Goal: Task Accomplishment & Management: Use online tool/utility

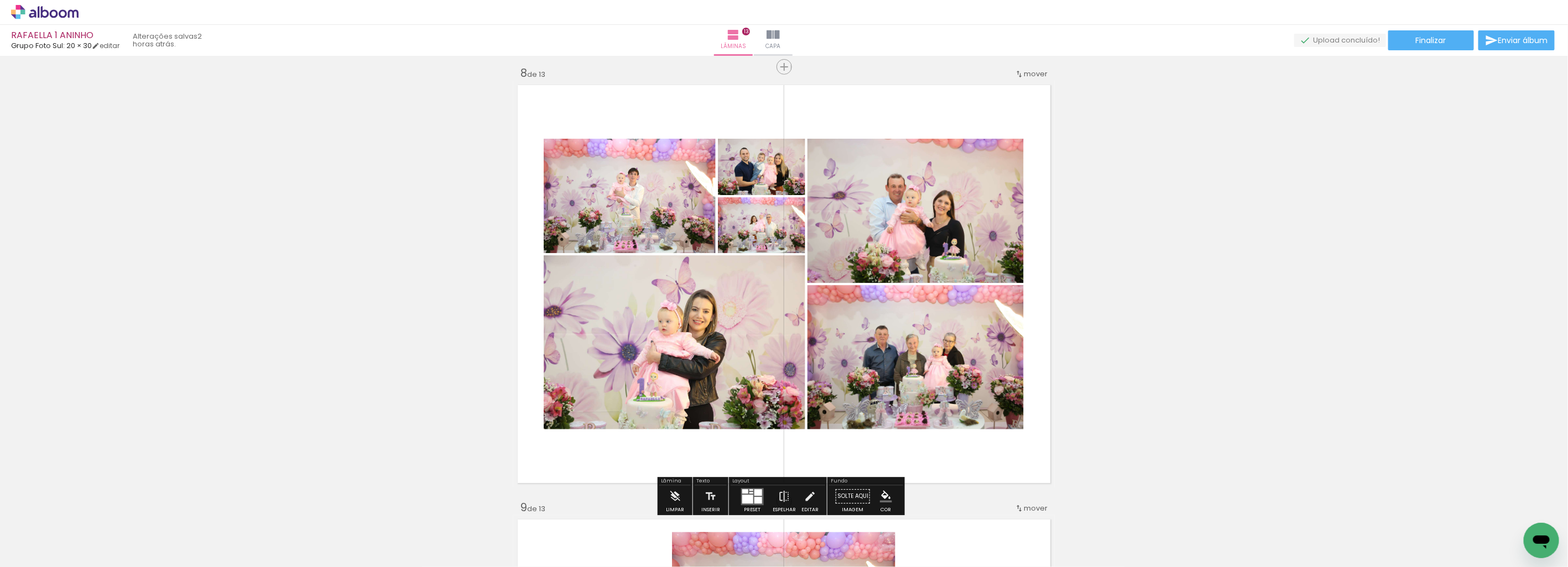
scroll to position [3070, 0]
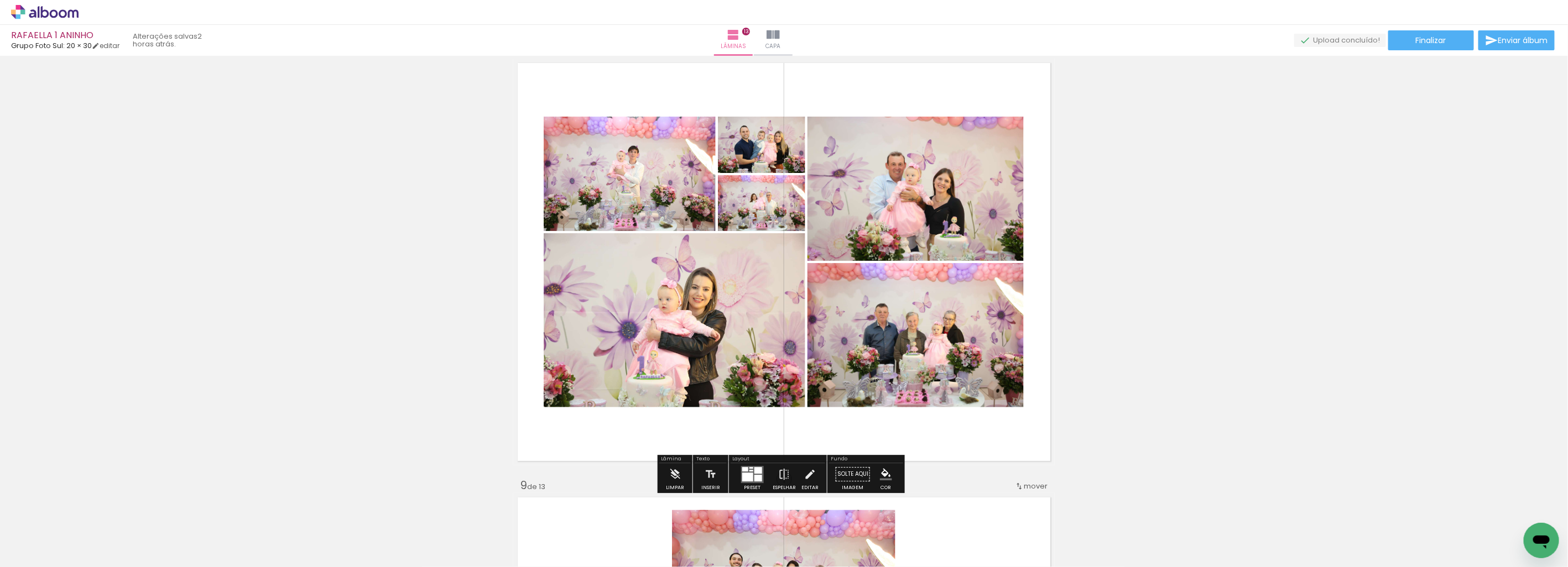
click at [746, 474] on div at bounding box center [747, 477] width 11 height 9
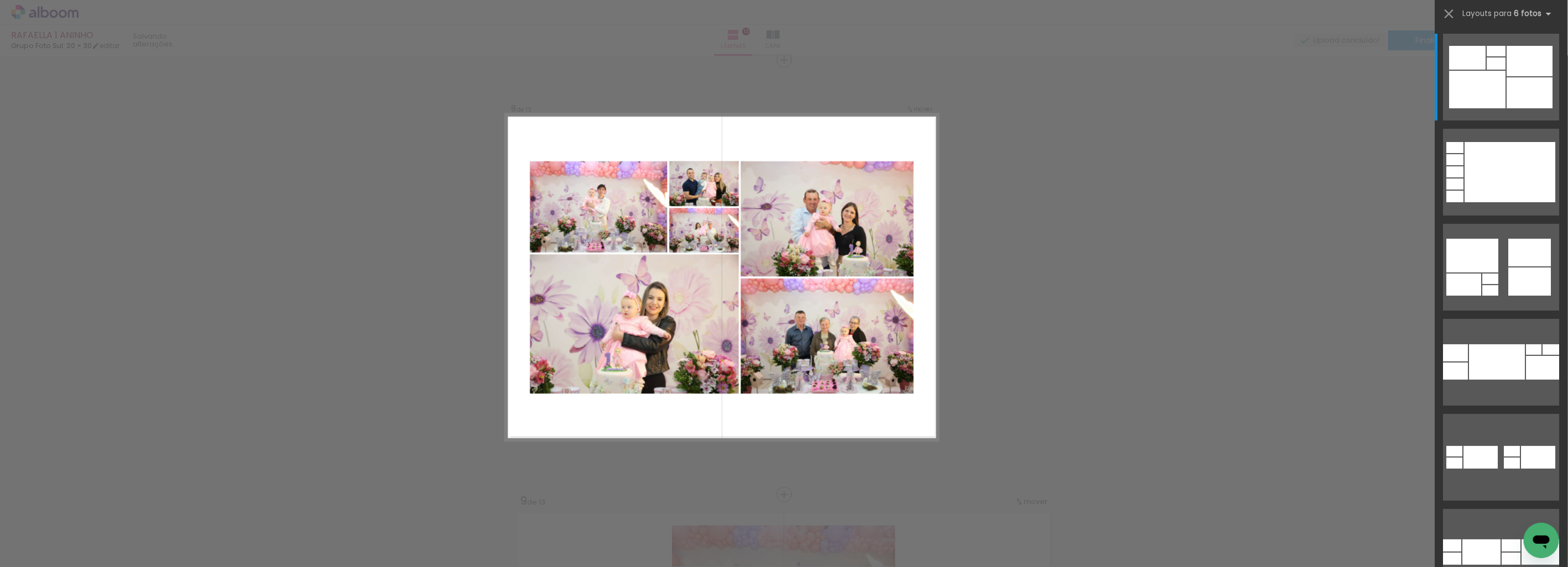
scroll to position [1397, 0]
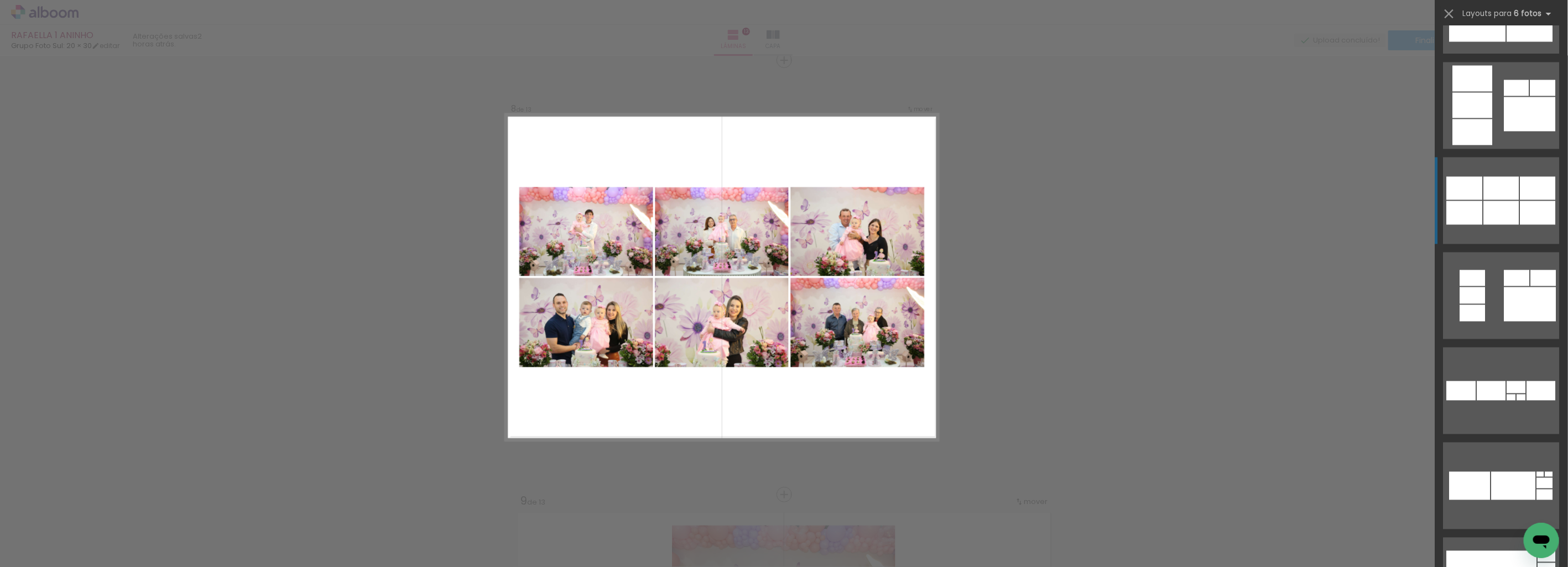
click at [1524, 203] on div at bounding box center [1538, 212] width 36 height 24
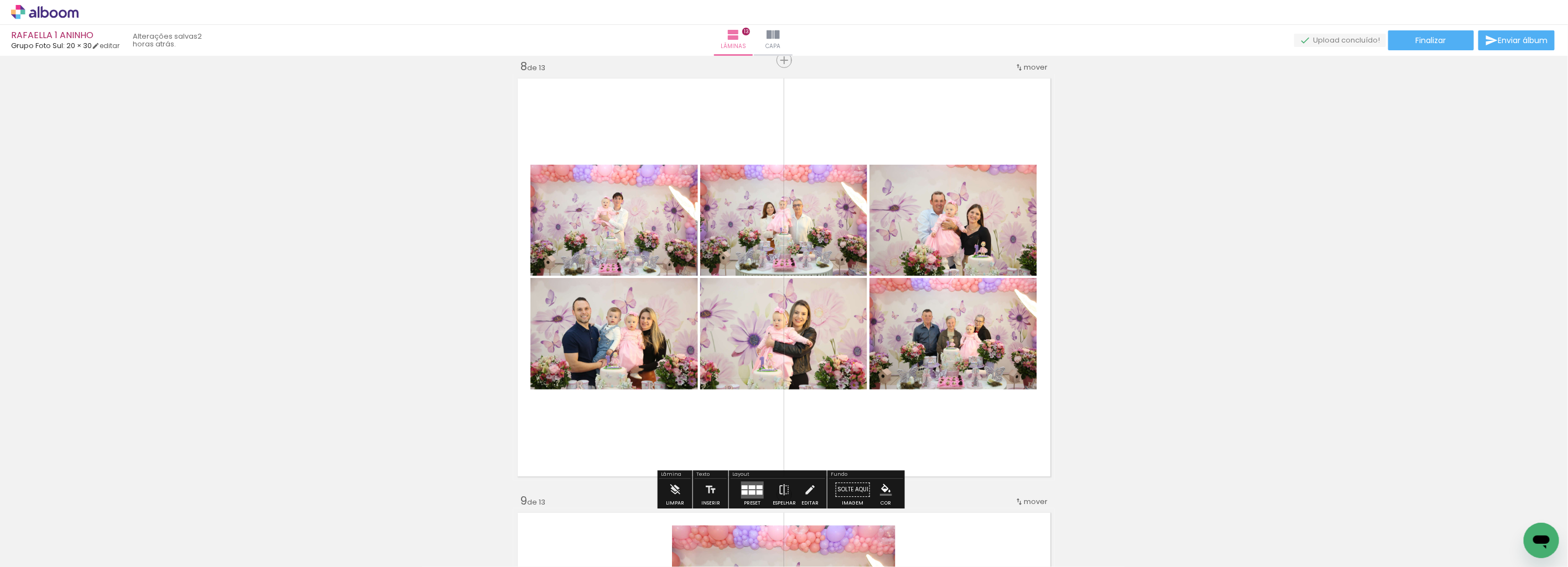
click at [1414, 259] on div "Inserir lâmina 1 de 13 Inserir lâmina 2 de 13 Inserir lâmina 3 de 13 Inserir lâ…" at bounding box center [784, 46] width 1568 height 6081
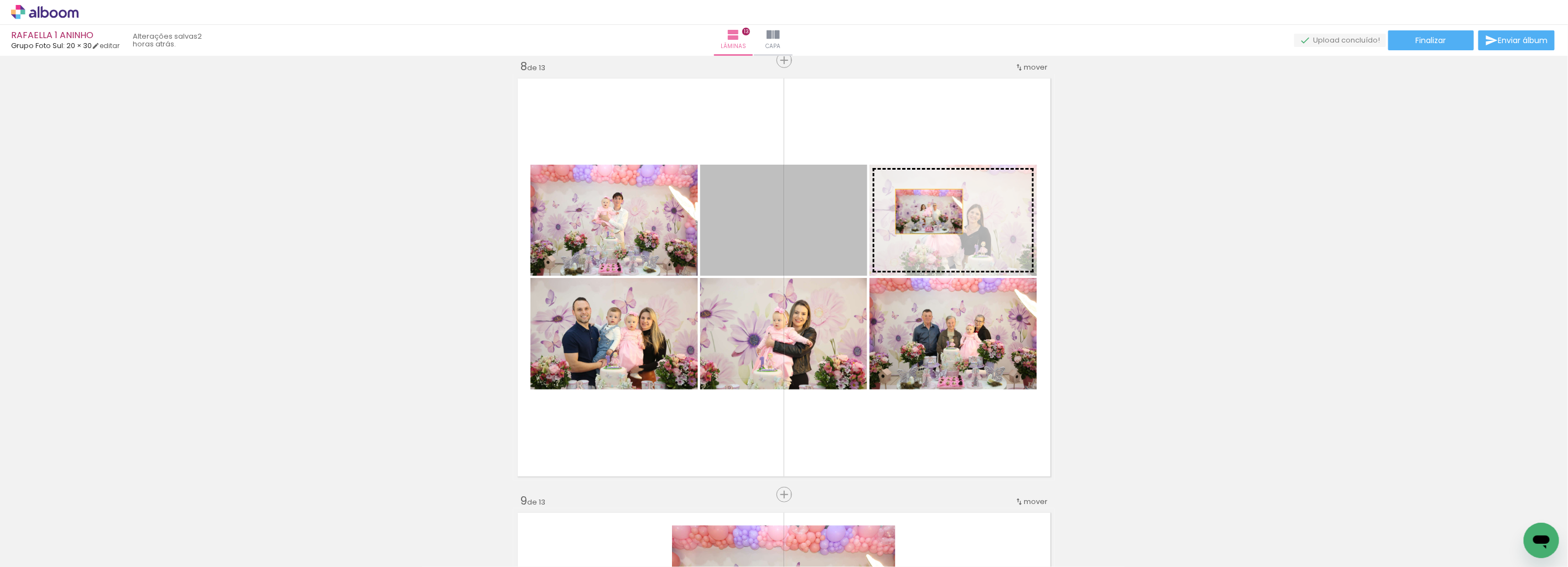
drag, startPoint x: 924, startPoint y: 211, endPoint x: 945, endPoint y: 211, distance: 21.0
click at [0, 0] on slot at bounding box center [0, 0] width 0 height 0
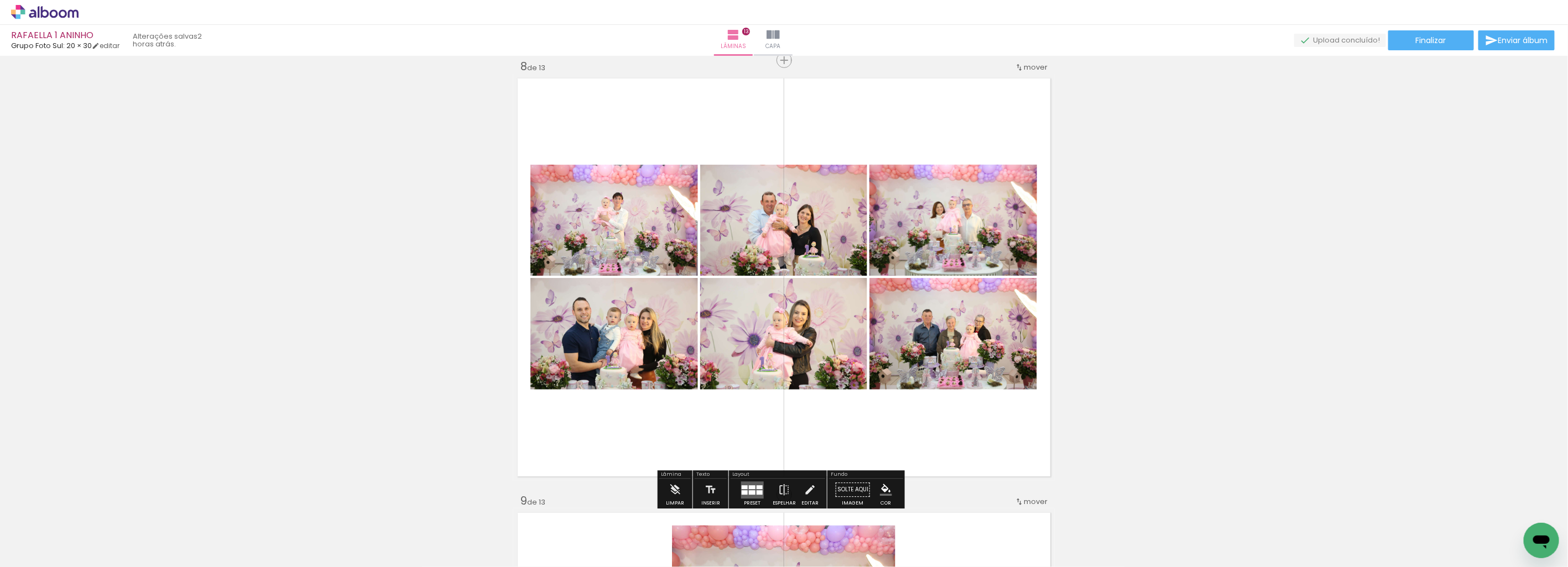
click at [1121, 220] on div "Inserir lâmina 1 de 13 Inserir lâmina 2 de 13 Inserir lâmina 3 de 13 Inserir lâ…" at bounding box center [784, 46] width 1568 height 6081
click at [1327, 288] on div "Inserir lâmina 1 de 13 Inserir lâmina 2 de 13 Inserir lâmina 3 de 13 Inserir lâ…" at bounding box center [784, 46] width 1568 height 6081
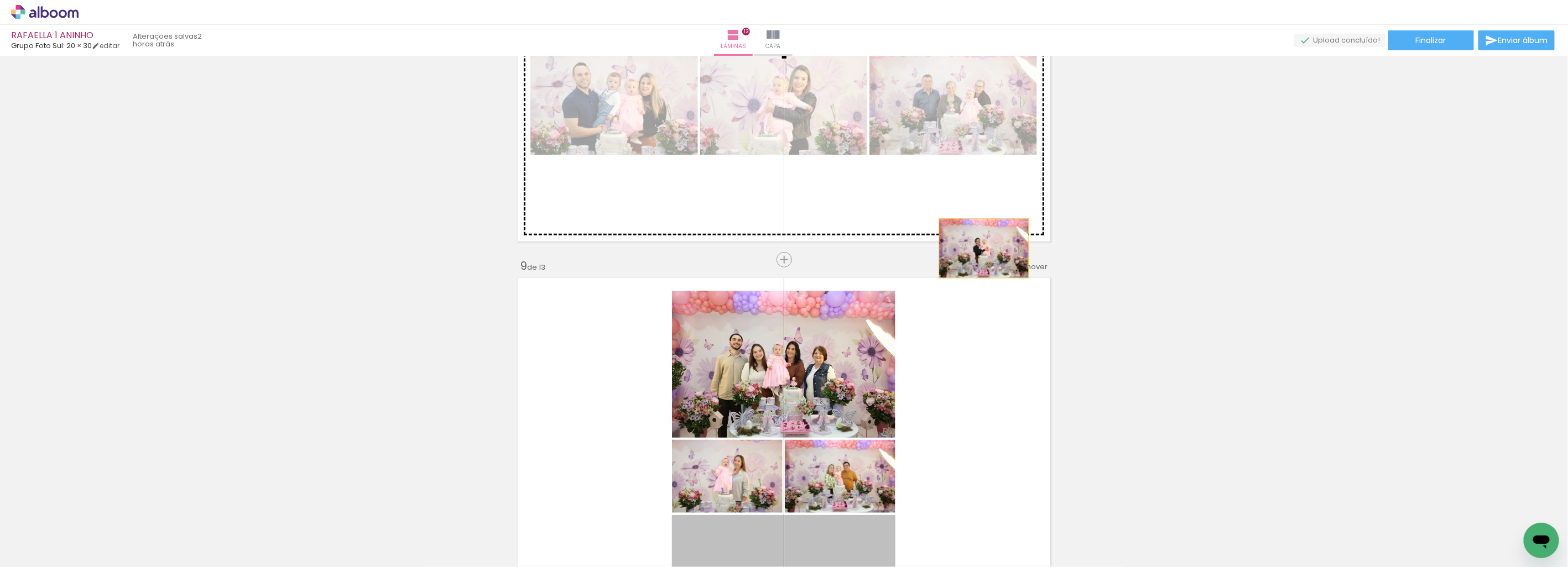
scroll to position [3177, 0]
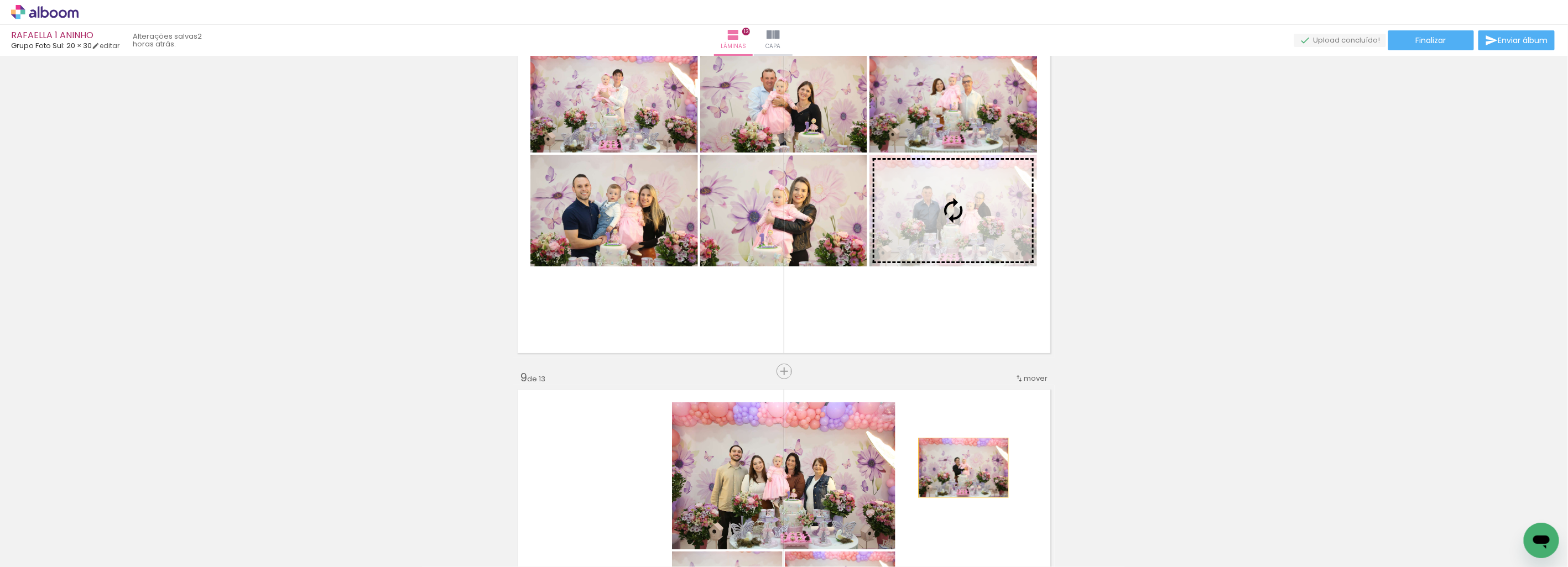
drag, startPoint x: 809, startPoint y: 441, endPoint x: 959, endPoint y: 222, distance: 265.4
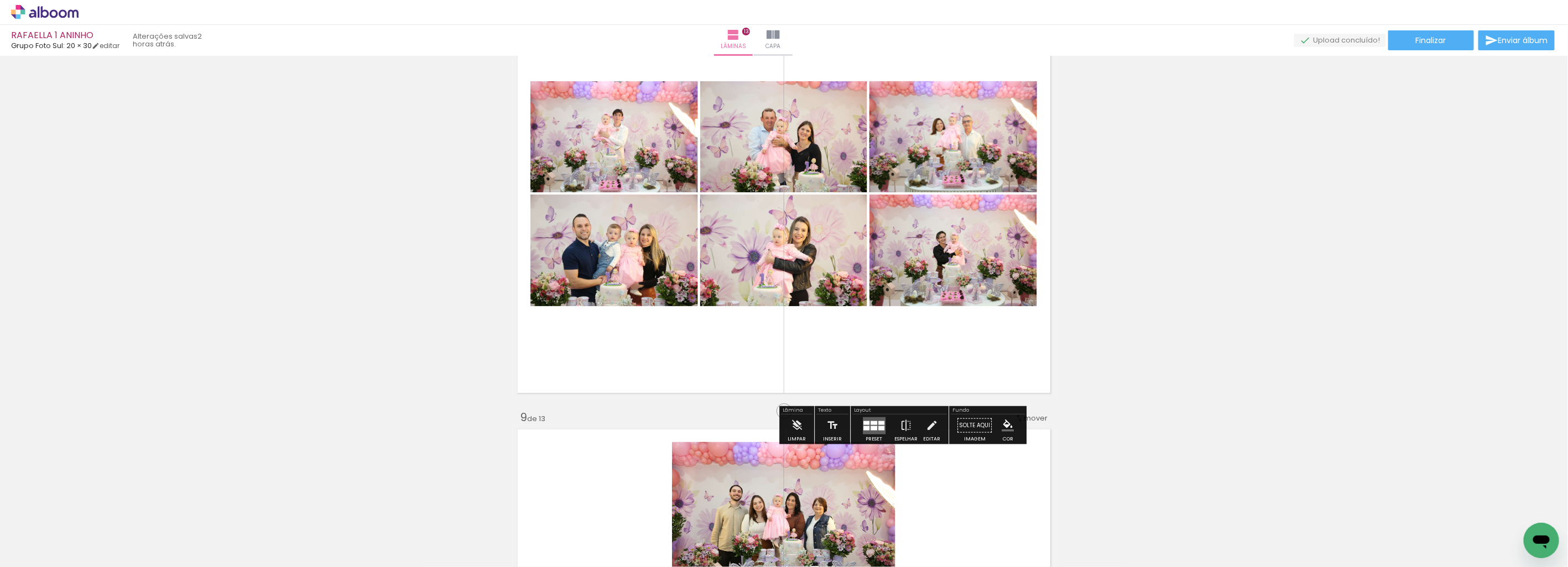
scroll to position [3115, 0]
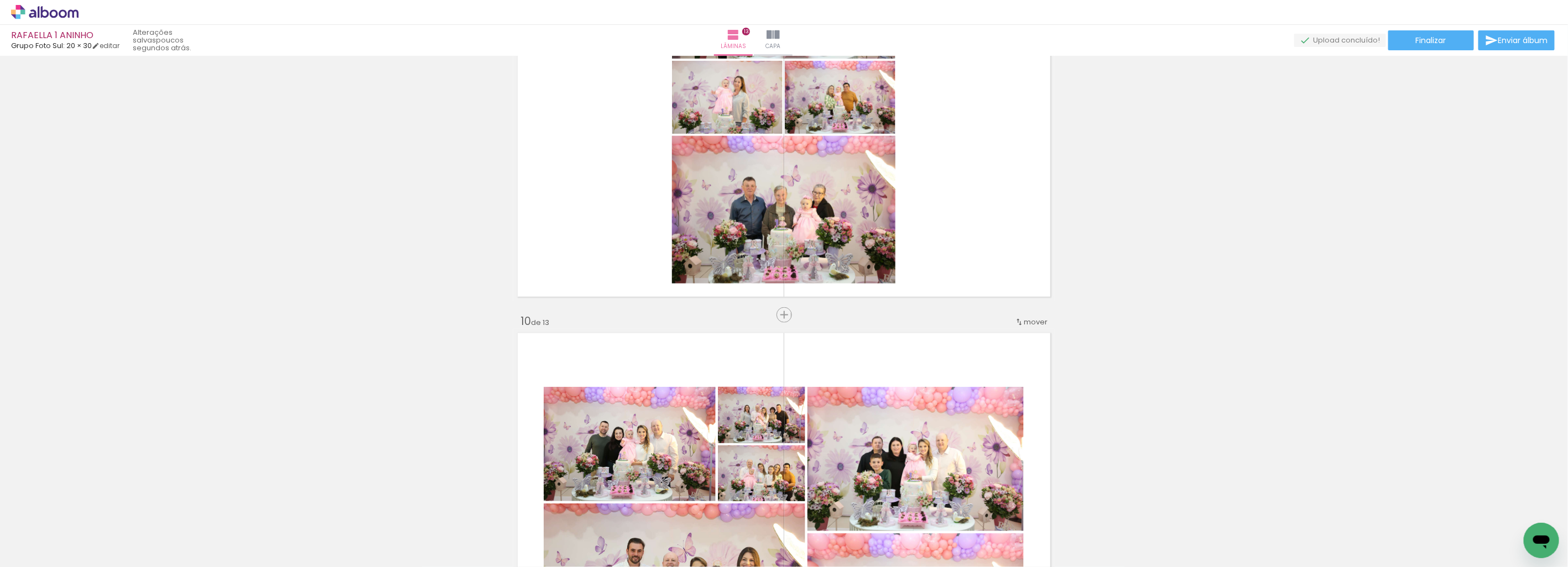
scroll to position [3914, 0]
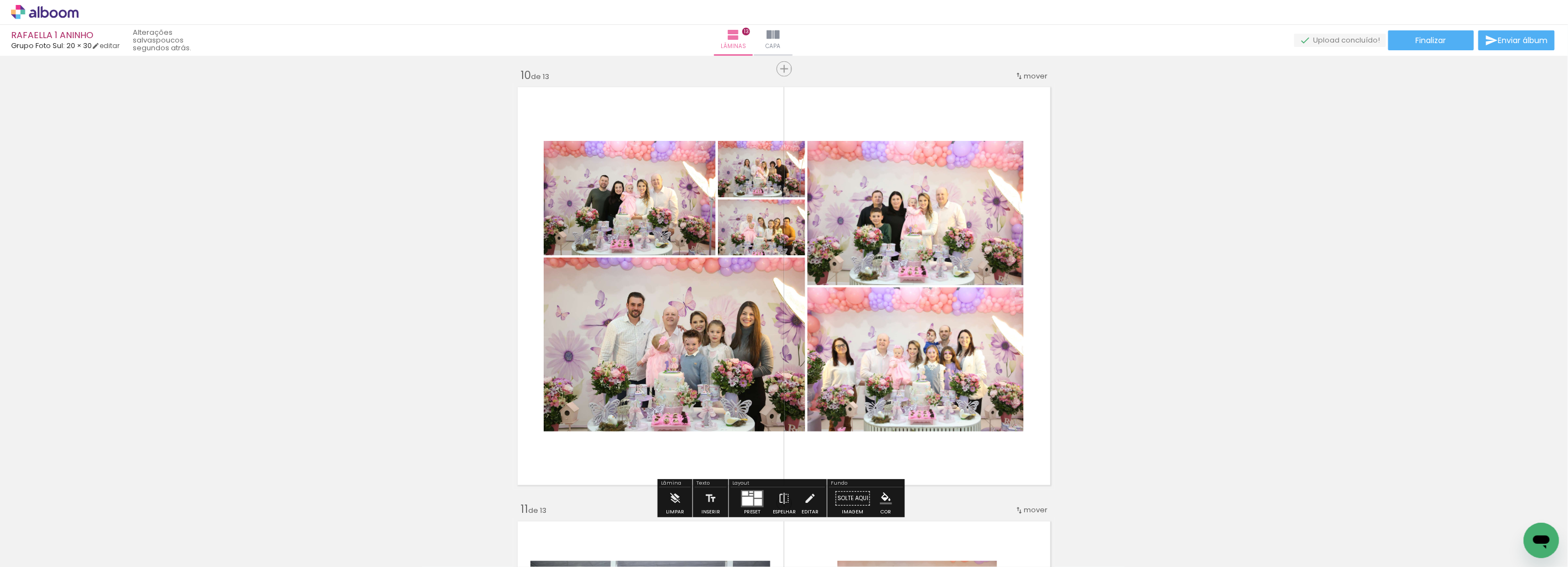
click at [758, 492] on div at bounding box center [757, 494] width 8 height 6
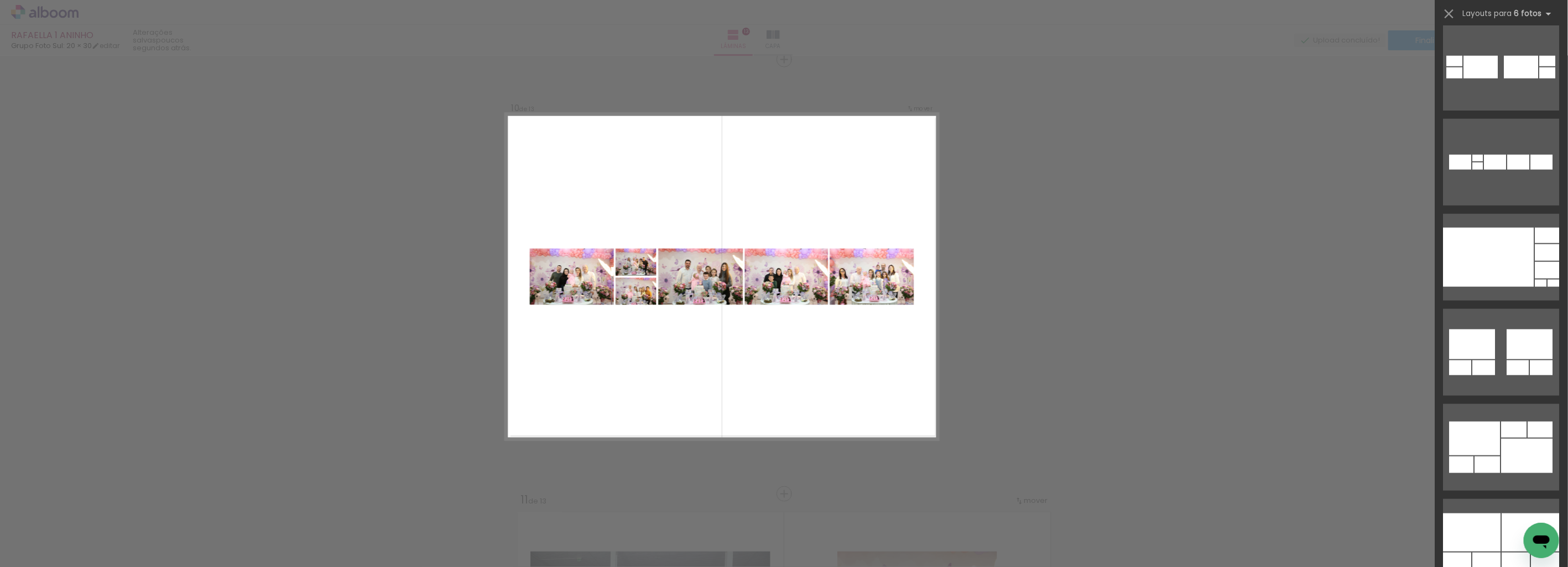
scroll to position [798, 0]
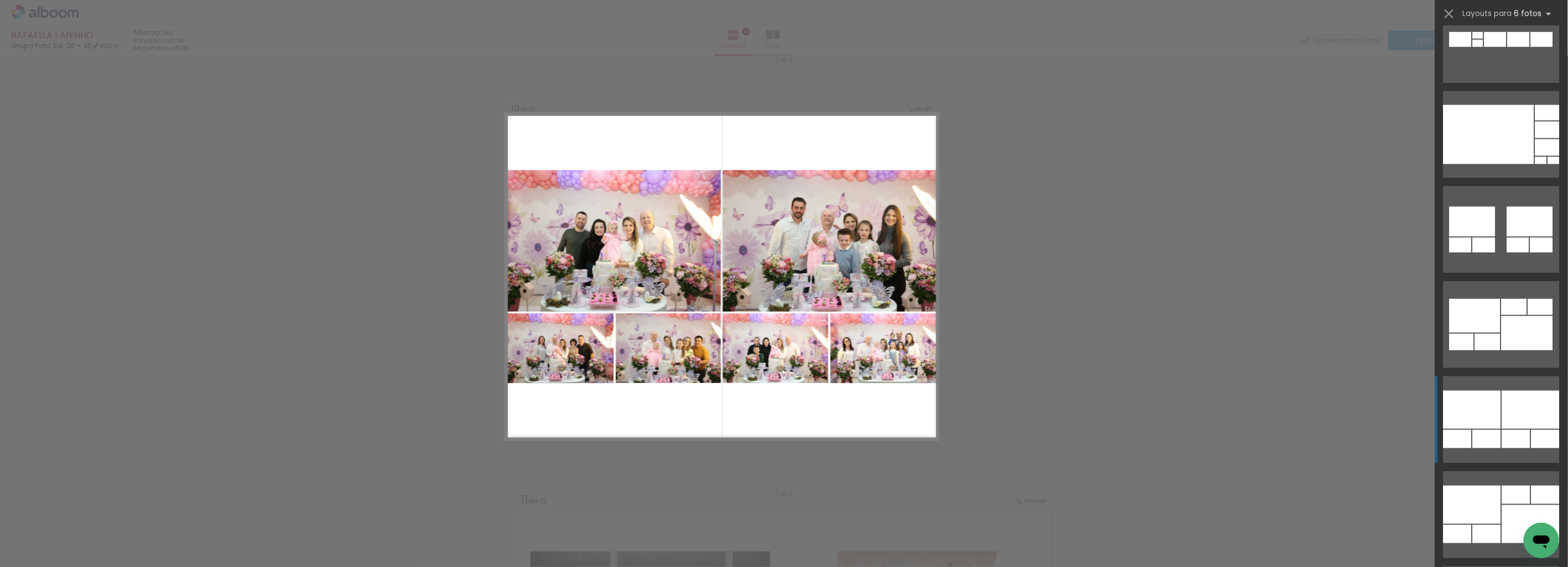
click at [1528, 416] on div at bounding box center [1531, 410] width 58 height 38
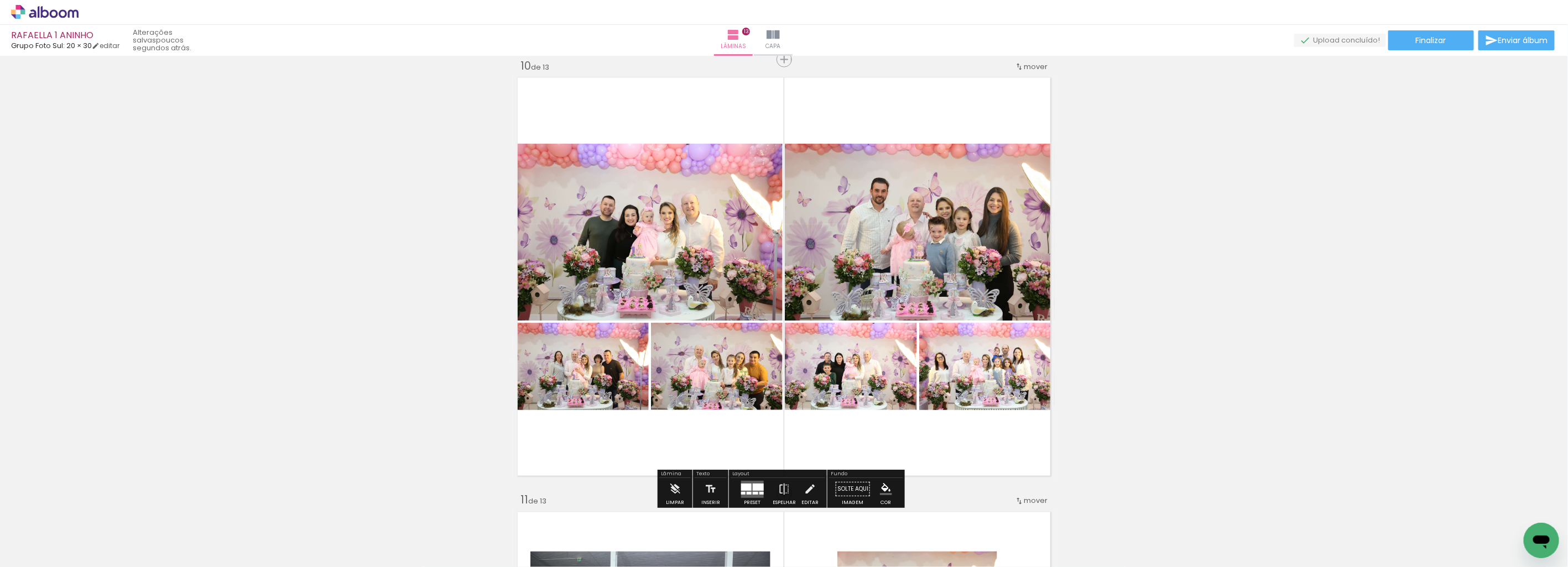
click at [0, 0] on div "Biblioteca 56 fotos Todas as fotos Não utilizadas Adicionar Fotos" at bounding box center [0, 0] width 0 height 0
click at [752, 489] on div at bounding box center [758, 487] width 11 height 7
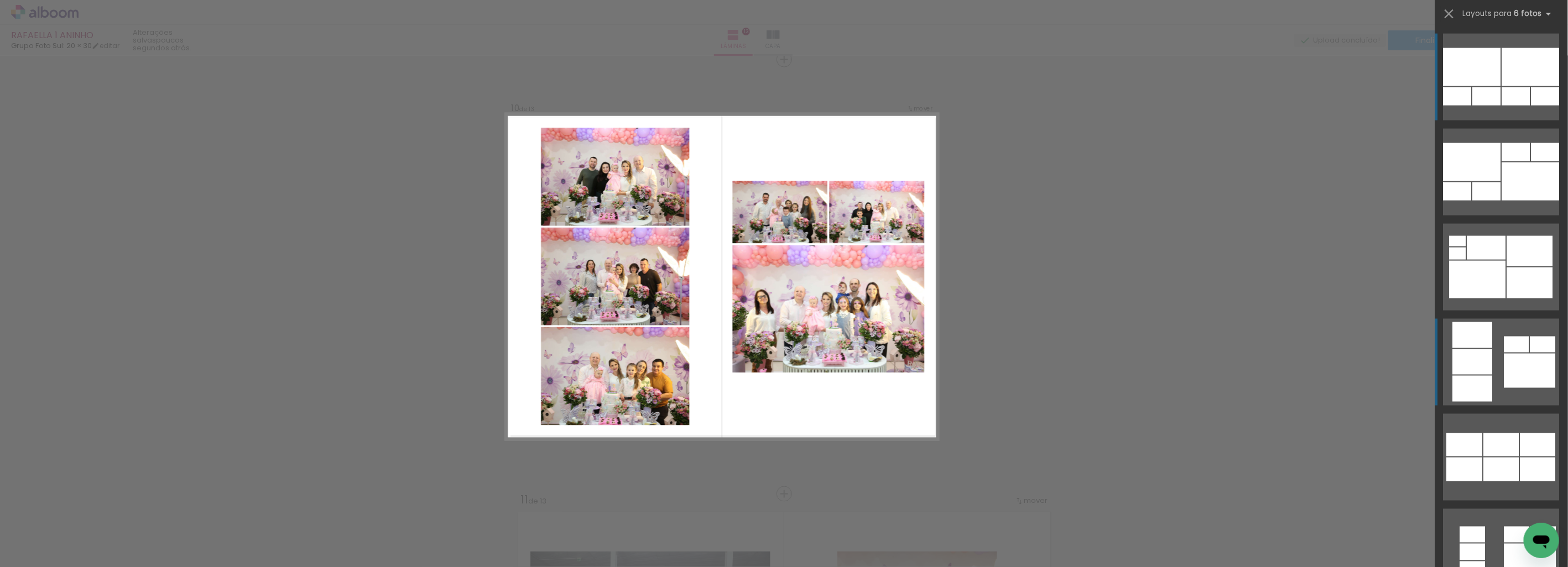
scroll to position [1448, 0]
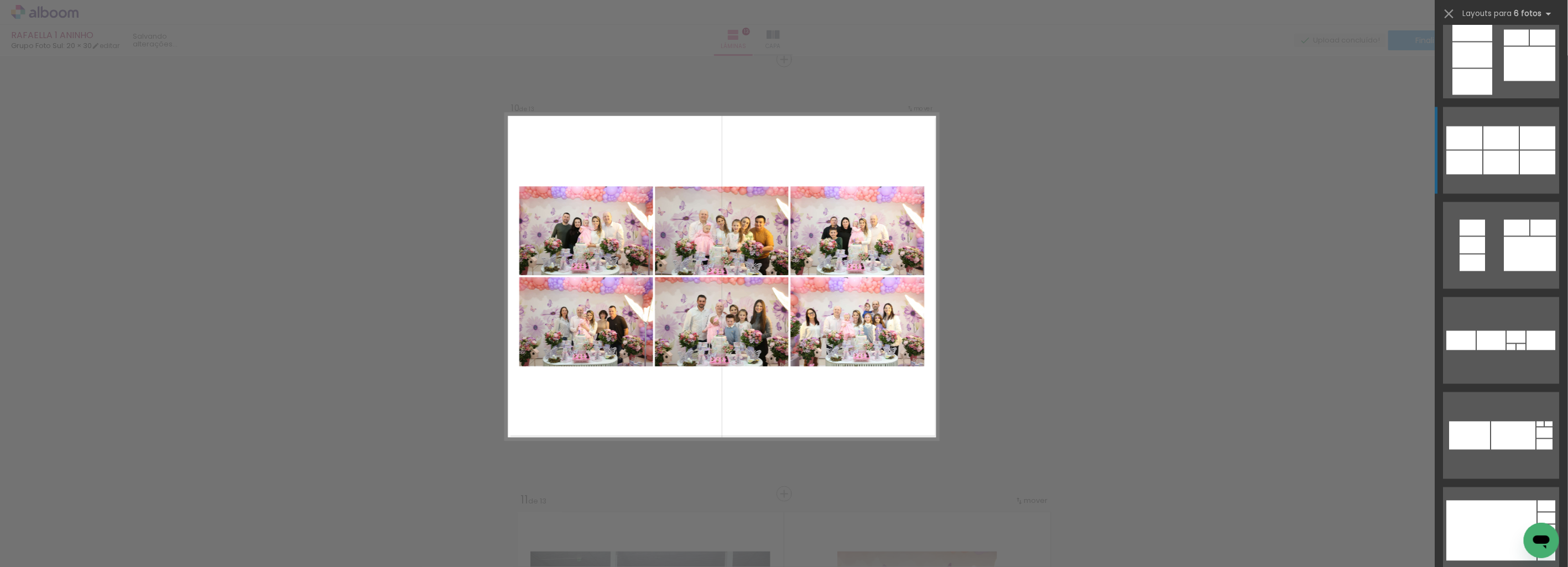
click at [1524, 152] on div at bounding box center [1538, 162] width 36 height 24
